Goal: Task Accomplishment & Management: Use online tool/utility

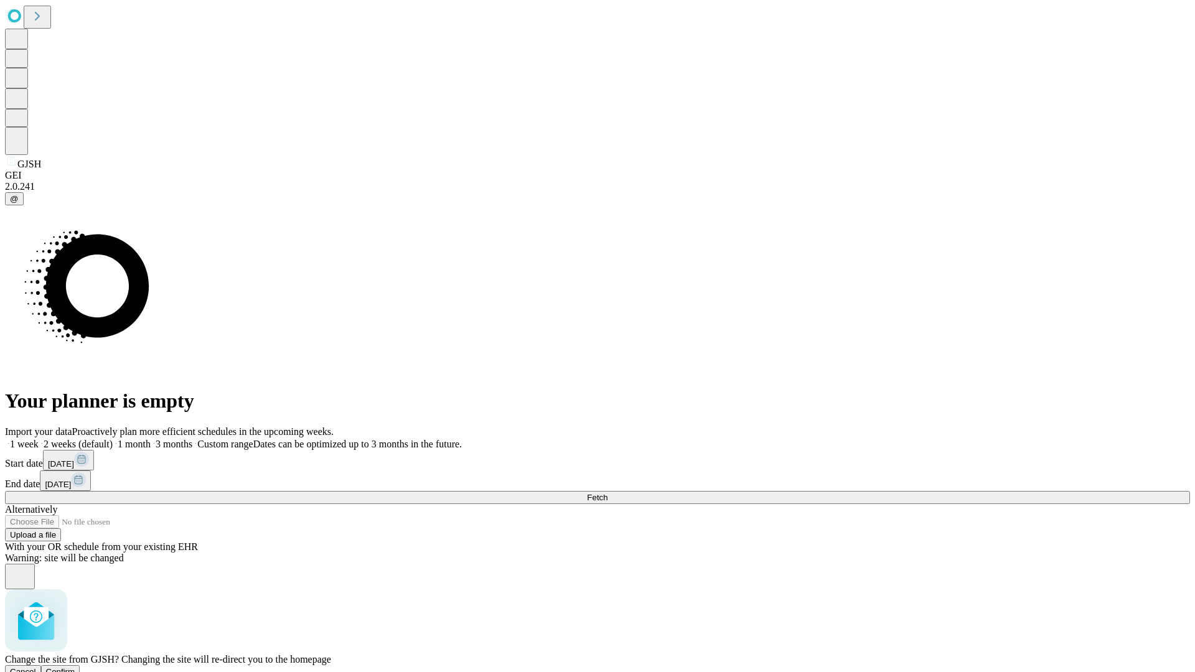
click at [75, 667] on span "Confirm" at bounding box center [60, 671] width 29 height 9
click at [113, 439] on label "2 weeks (default)" at bounding box center [76, 444] width 74 height 11
click at [607, 493] on span "Fetch" at bounding box center [597, 497] width 21 height 9
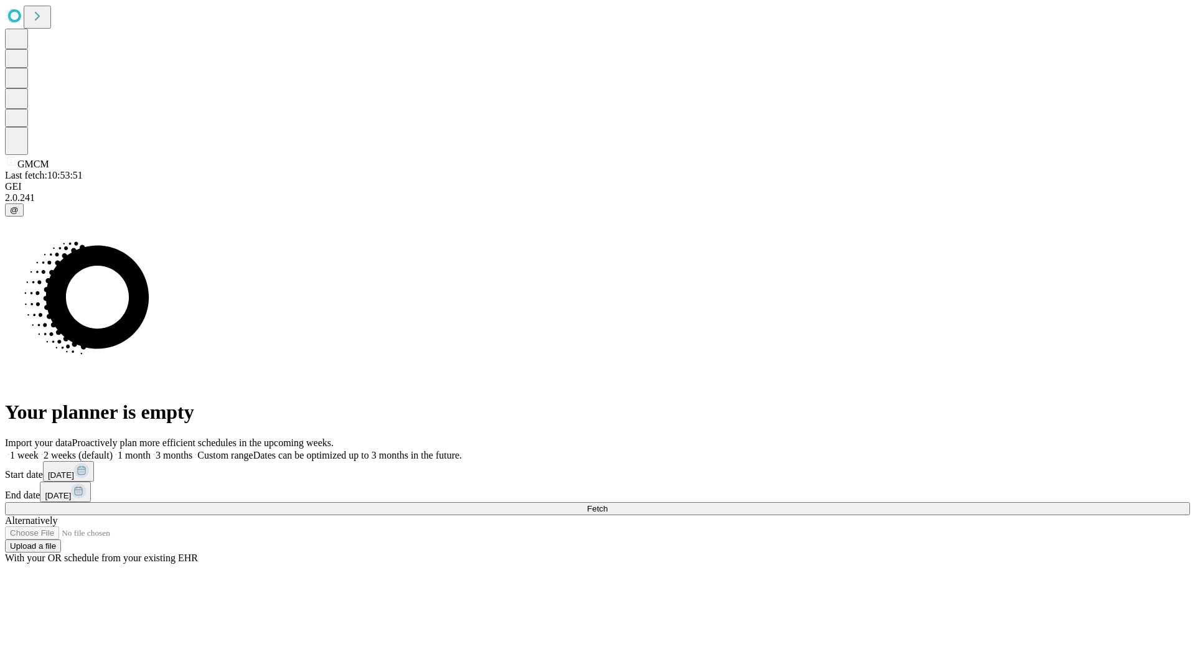
click at [113, 450] on label "2 weeks (default)" at bounding box center [76, 455] width 74 height 11
click at [607, 504] on span "Fetch" at bounding box center [597, 508] width 21 height 9
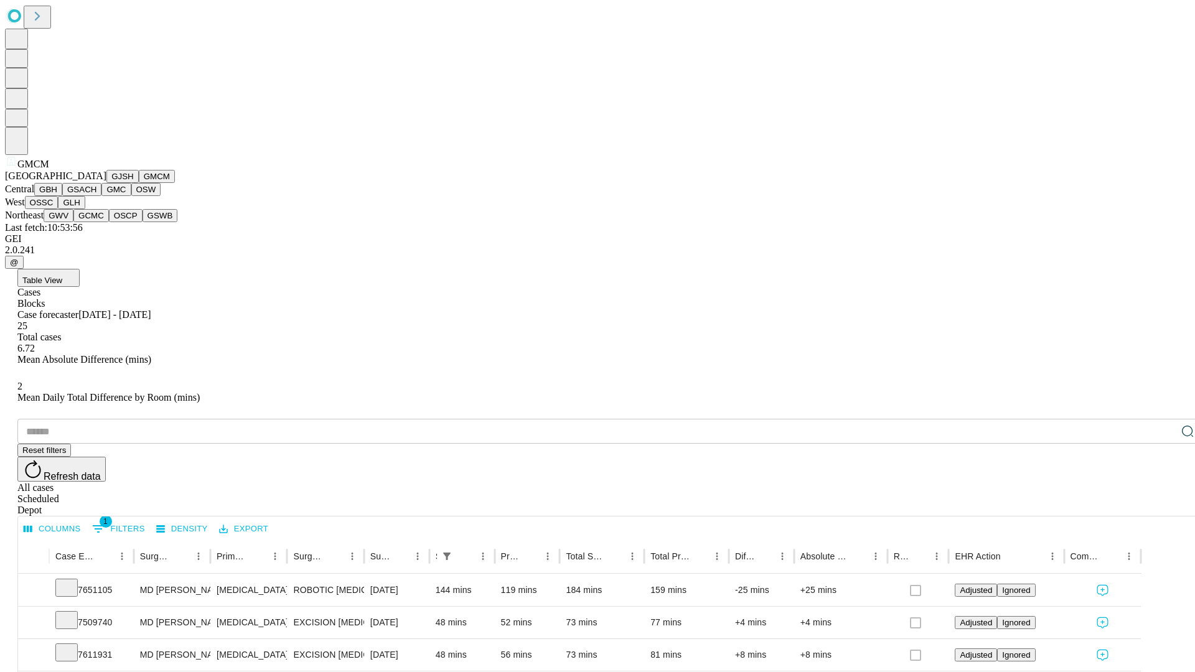
click at [62, 196] on button "GBH" at bounding box center [48, 189] width 28 height 13
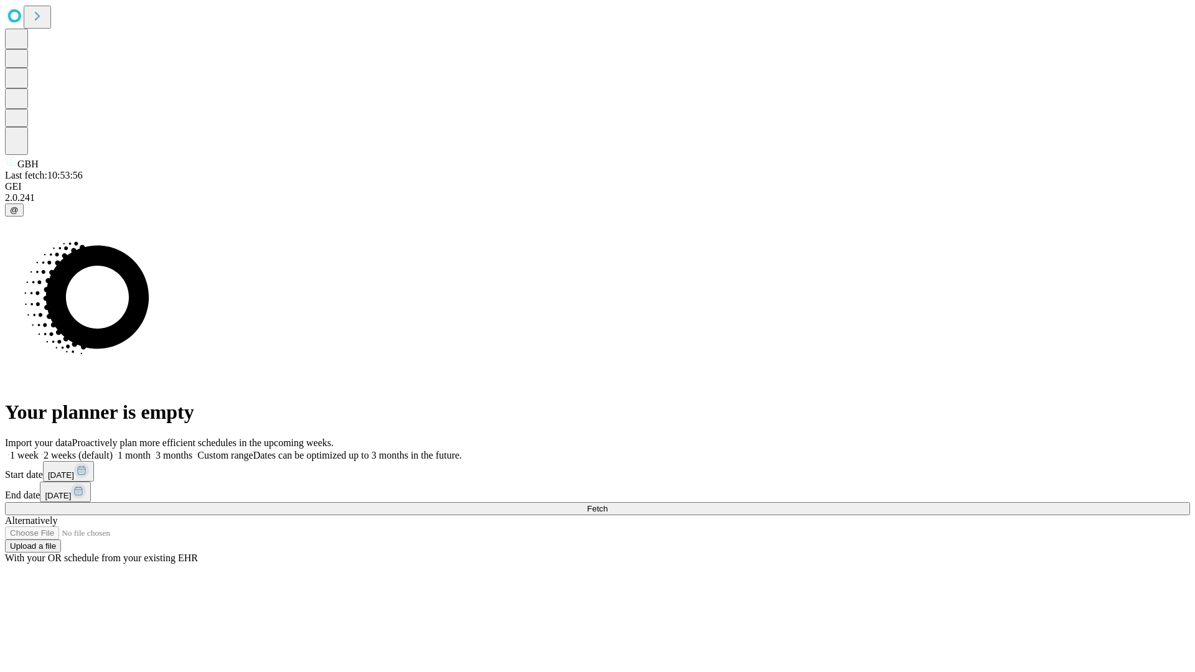
click at [113, 450] on label "2 weeks (default)" at bounding box center [76, 455] width 74 height 11
click at [607, 504] on span "Fetch" at bounding box center [597, 508] width 21 height 9
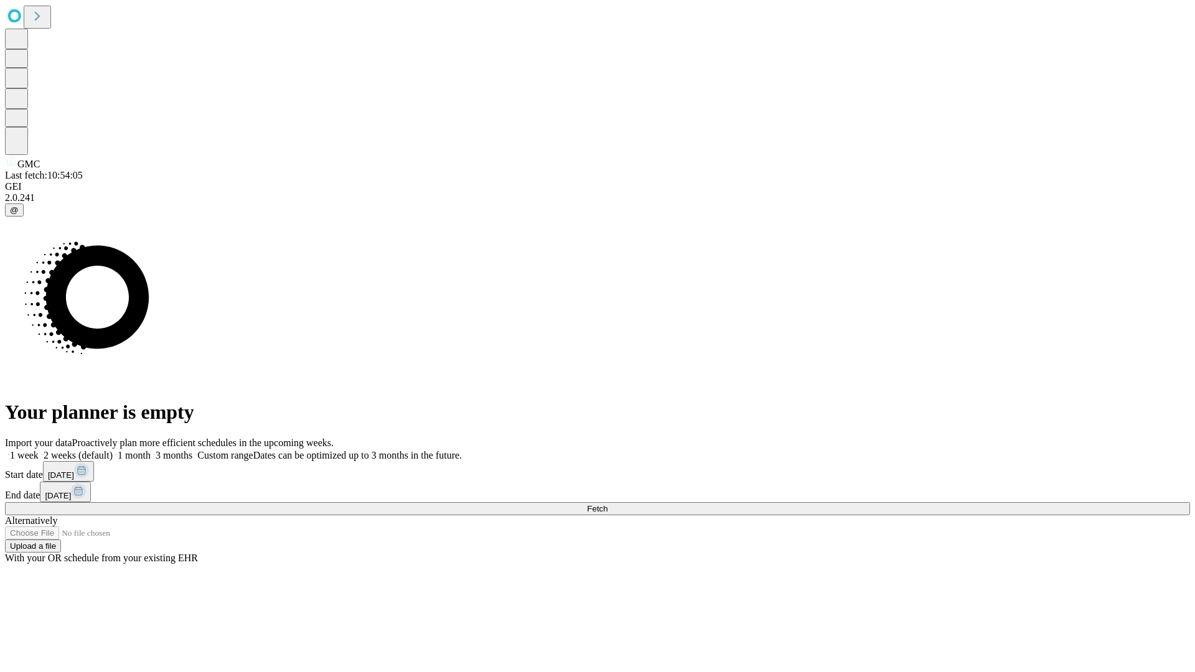
click at [113, 450] on label "2 weeks (default)" at bounding box center [76, 455] width 74 height 11
click at [607, 504] on span "Fetch" at bounding box center [597, 508] width 21 height 9
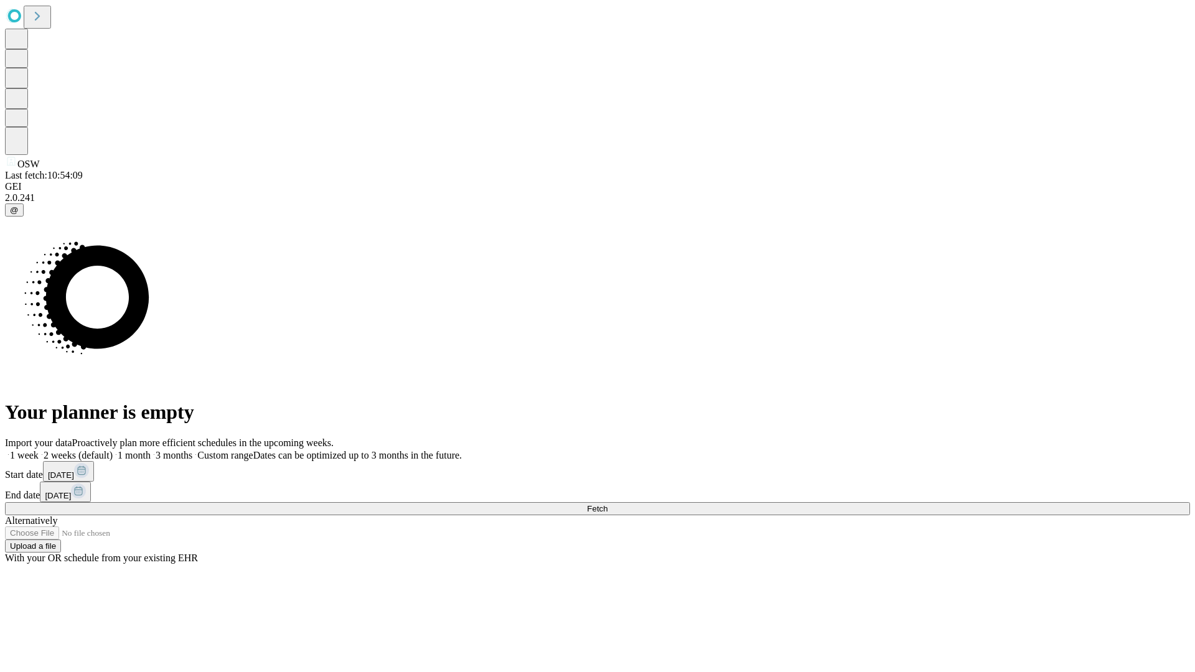
click at [607, 504] on span "Fetch" at bounding box center [597, 508] width 21 height 9
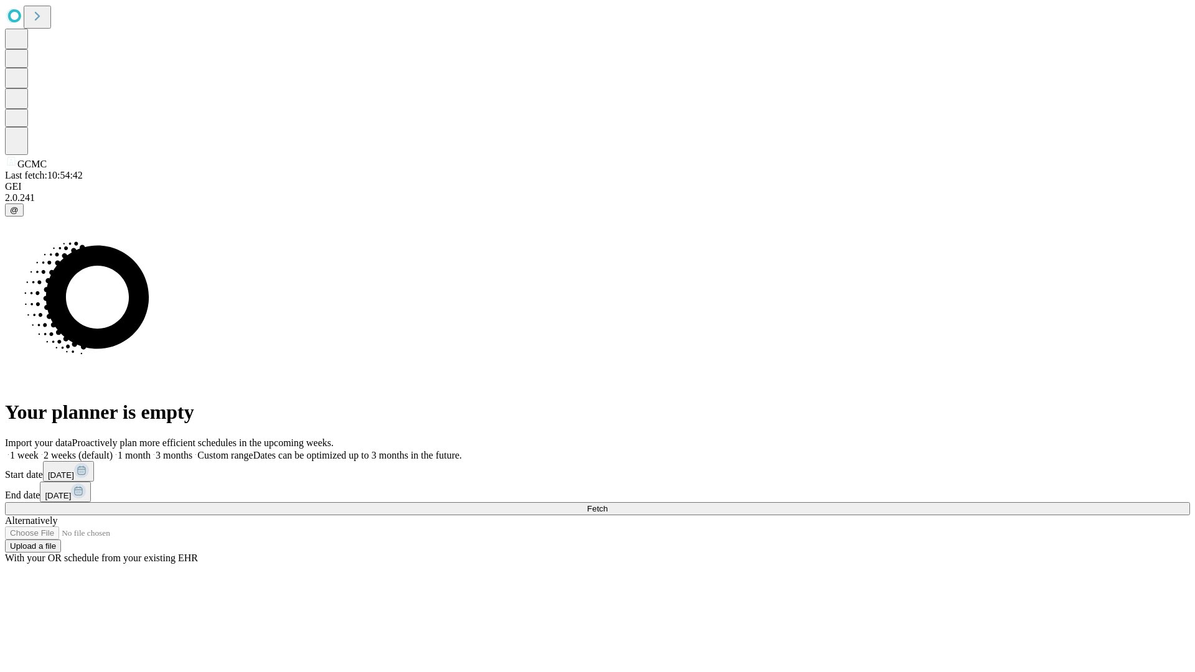
click at [607, 504] on span "Fetch" at bounding box center [597, 508] width 21 height 9
